Goal: Manage account settings

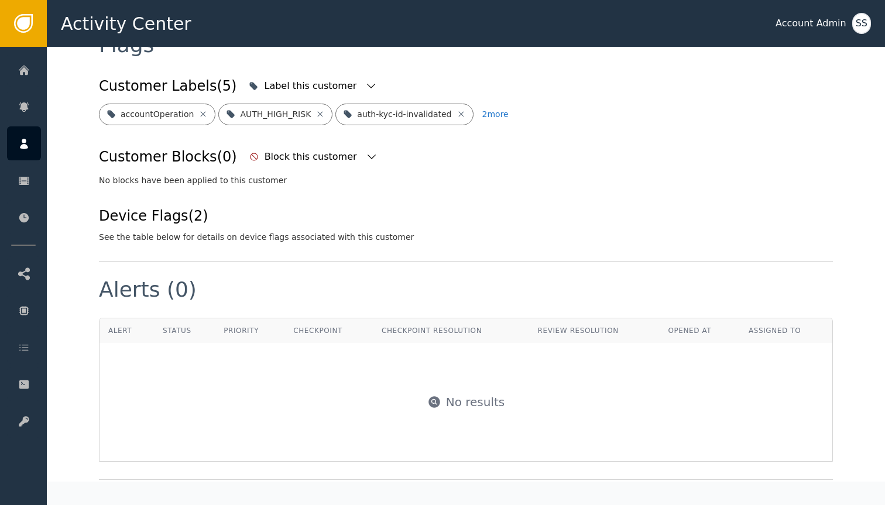
scroll to position [400, 0]
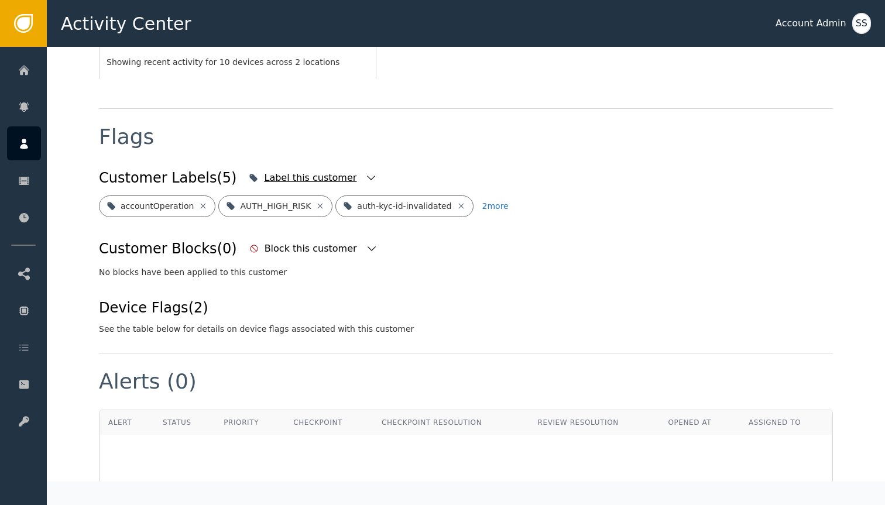
click at [365, 172] on icon "button" at bounding box center [371, 178] width 12 height 12
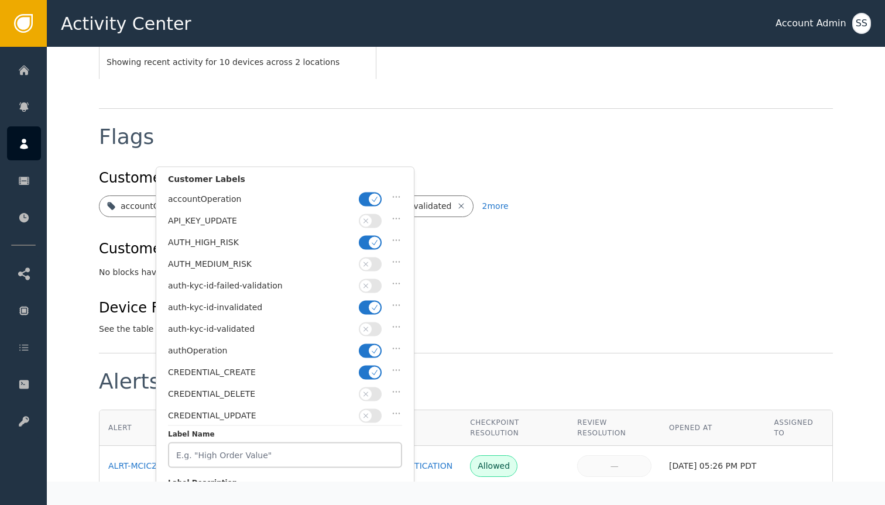
click at [362, 241] on button "button" at bounding box center [370, 242] width 23 height 14
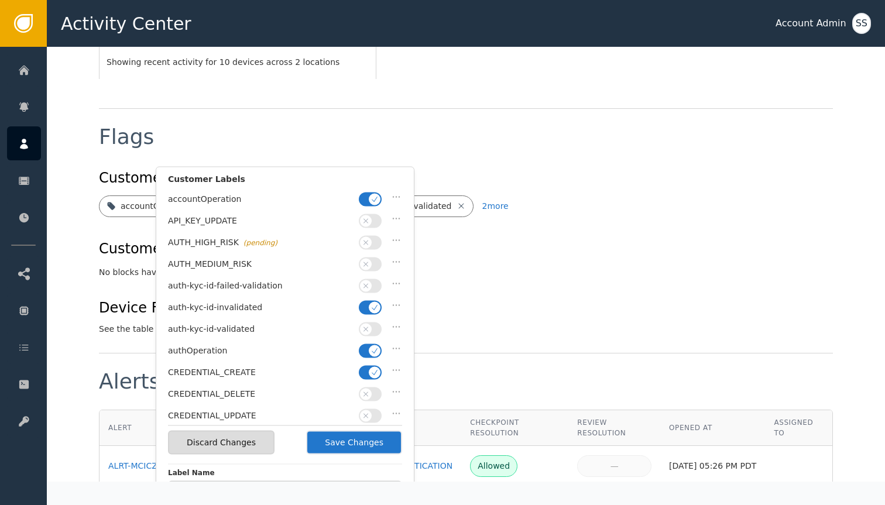
click at [369, 311] on button "button" at bounding box center [370, 307] width 23 height 14
click at [369, 322] on button "button" at bounding box center [370, 329] width 23 height 14
click at [346, 444] on button "Save Changes" at bounding box center [354, 443] width 96 height 24
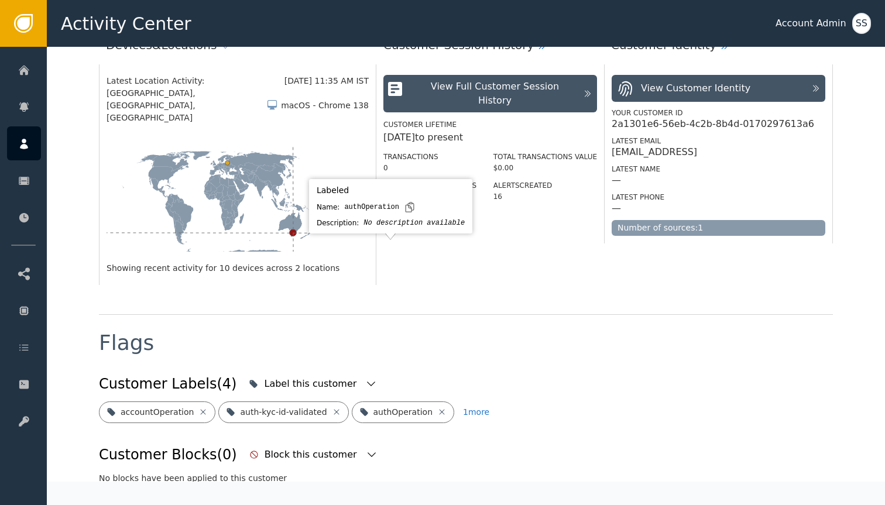
scroll to position [146, 0]
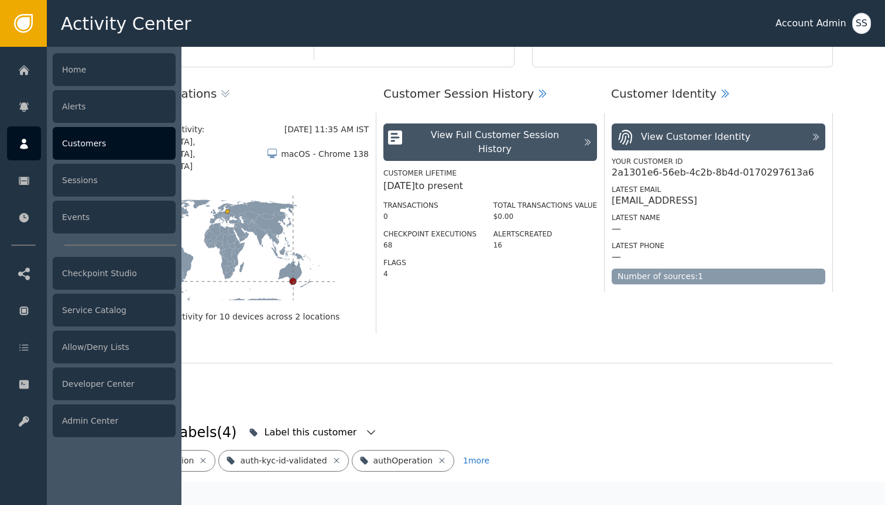
click at [26, 156] on div at bounding box center [24, 143] width 34 height 34
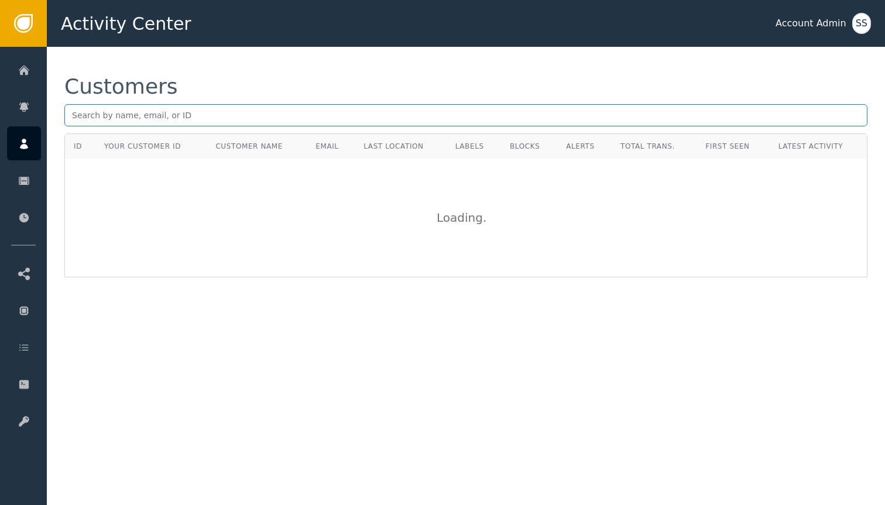
click at [363, 116] on input "text" at bounding box center [465, 115] width 803 height 22
click at [352, 120] on input "text" at bounding box center [465, 115] width 803 height 22
paste input "2b7403c6-9e99-40c4-8039-a96a99a9bc15"
type input "2b7403c6-9e99-40c4-8039-a96a99a9bc15"
